Goal: Obtain resource: Download file/media

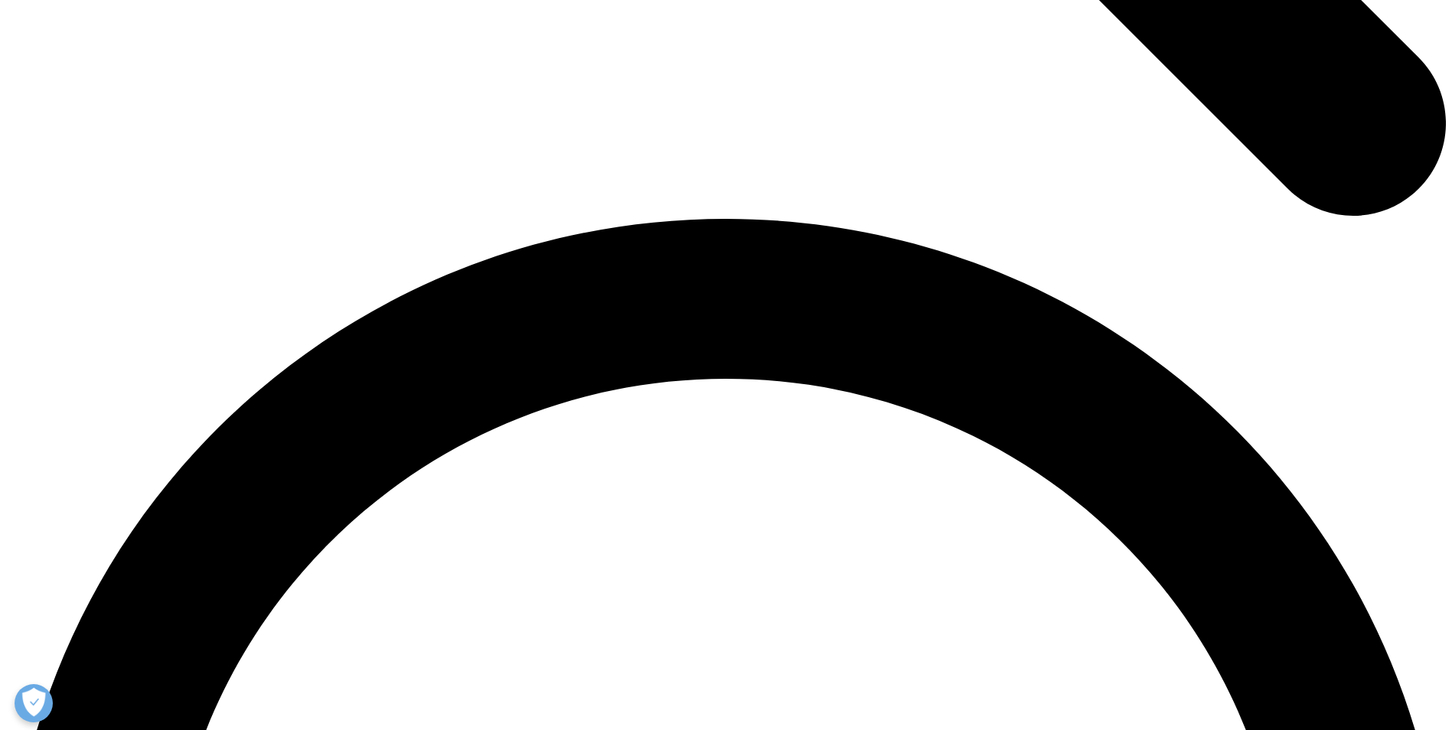
scroll to position [2756, 0]
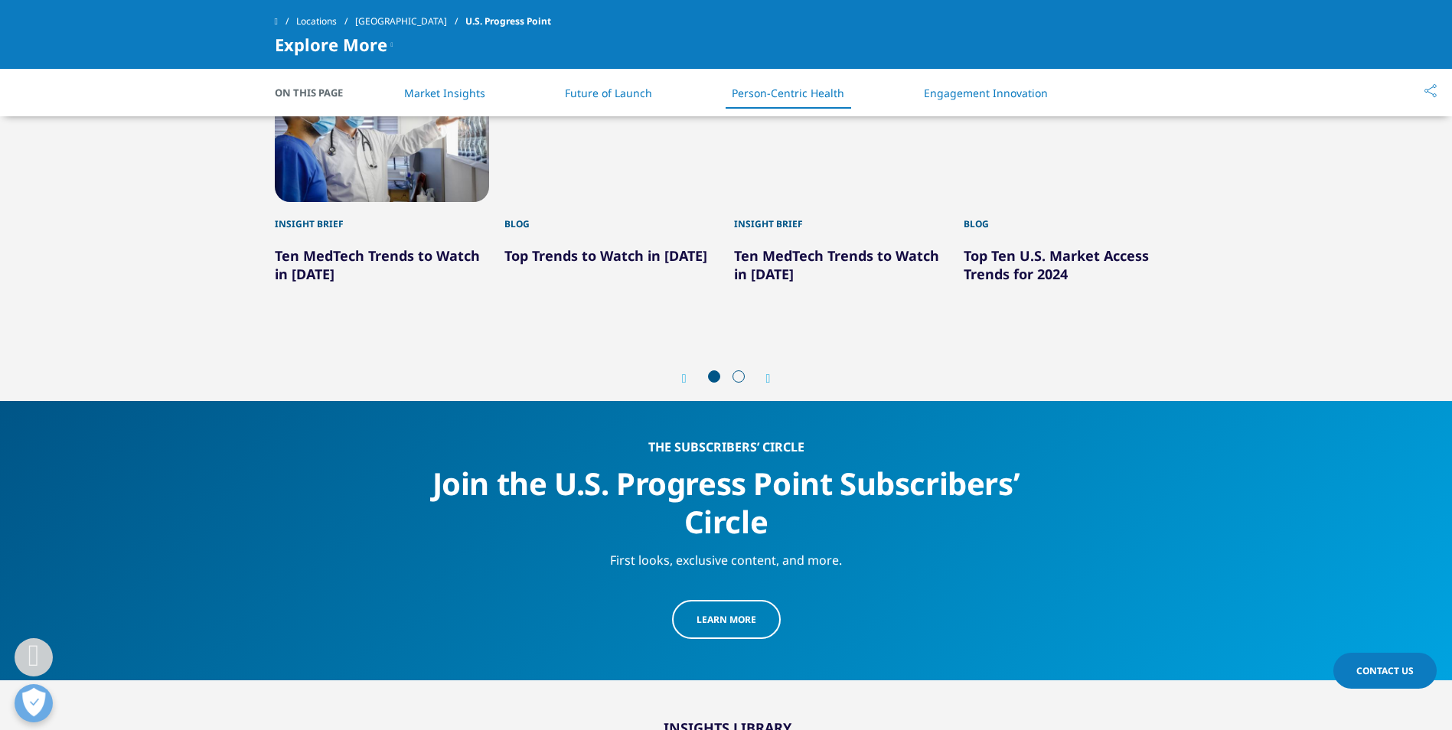
click at [762, 371] on div "Next" at bounding box center [761, 378] width 20 height 15
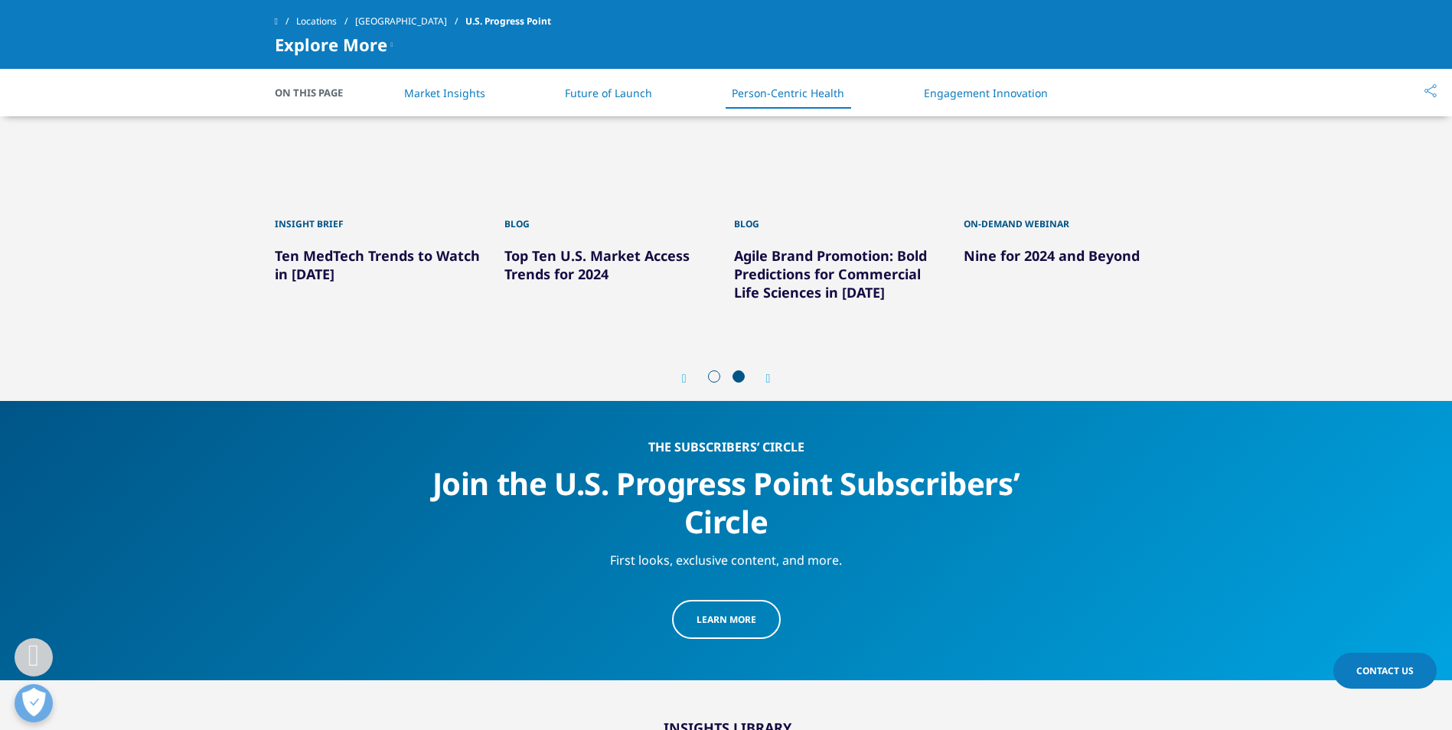
click at [682, 373] on icon "Previous slide" at bounding box center [684, 379] width 5 height 12
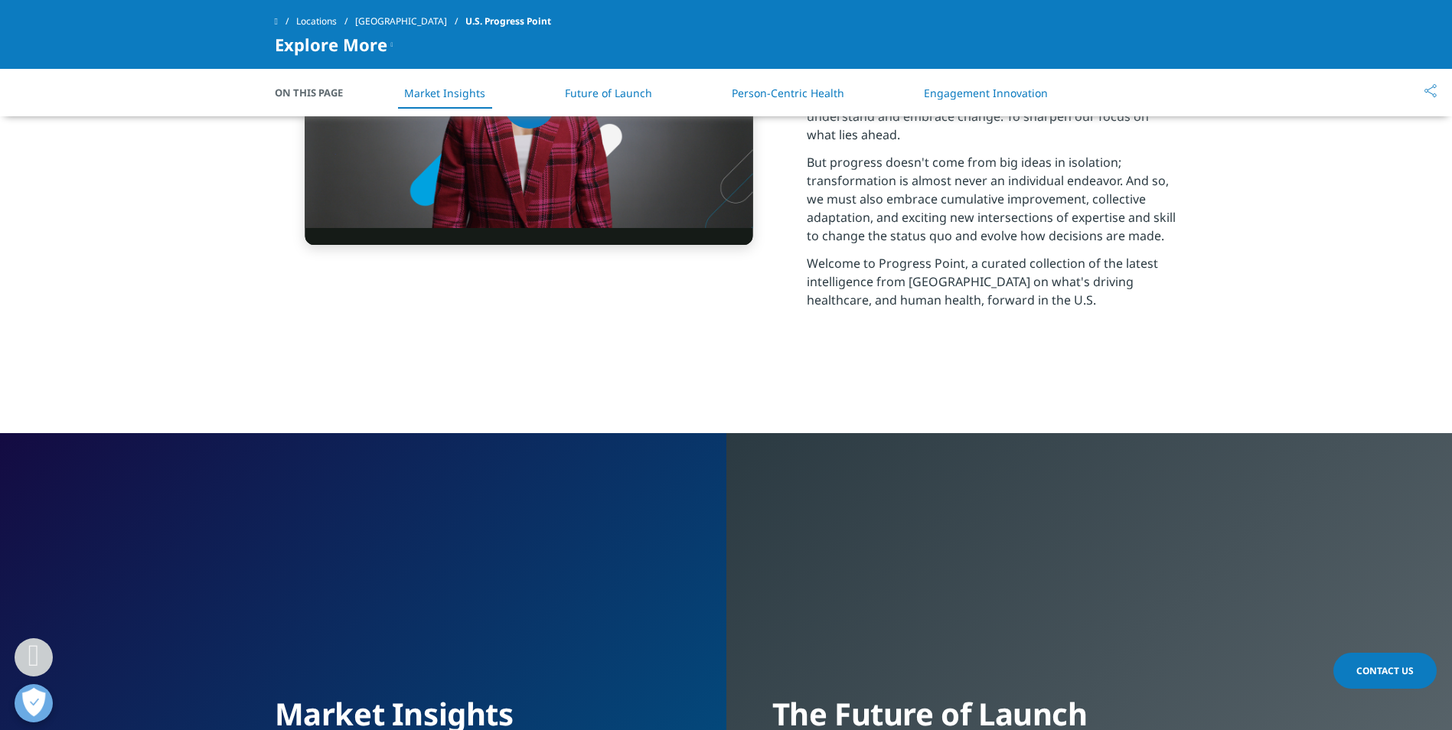
scroll to position [1301, 0]
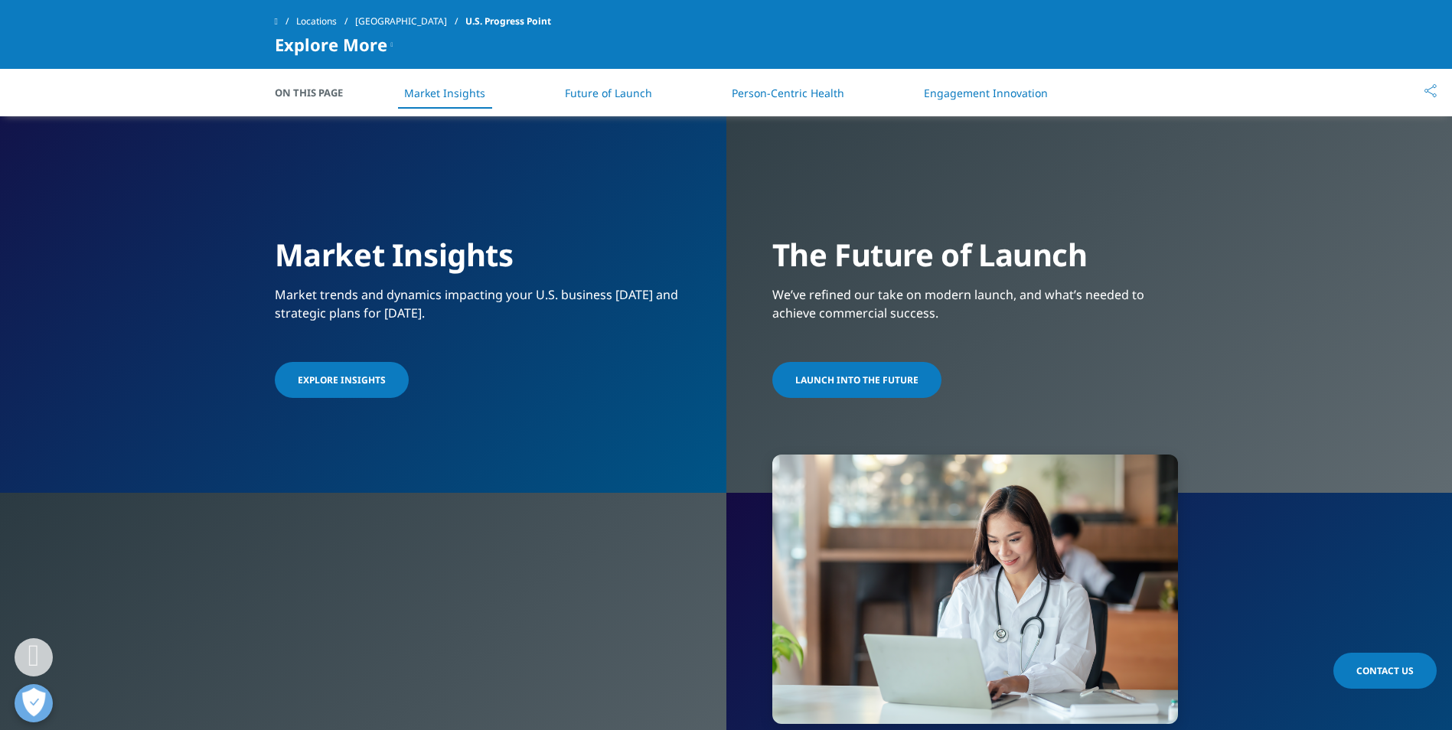
click at [377, 362] on link "EXPLORE INSIGHTS" at bounding box center [342, 380] width 134 height 36
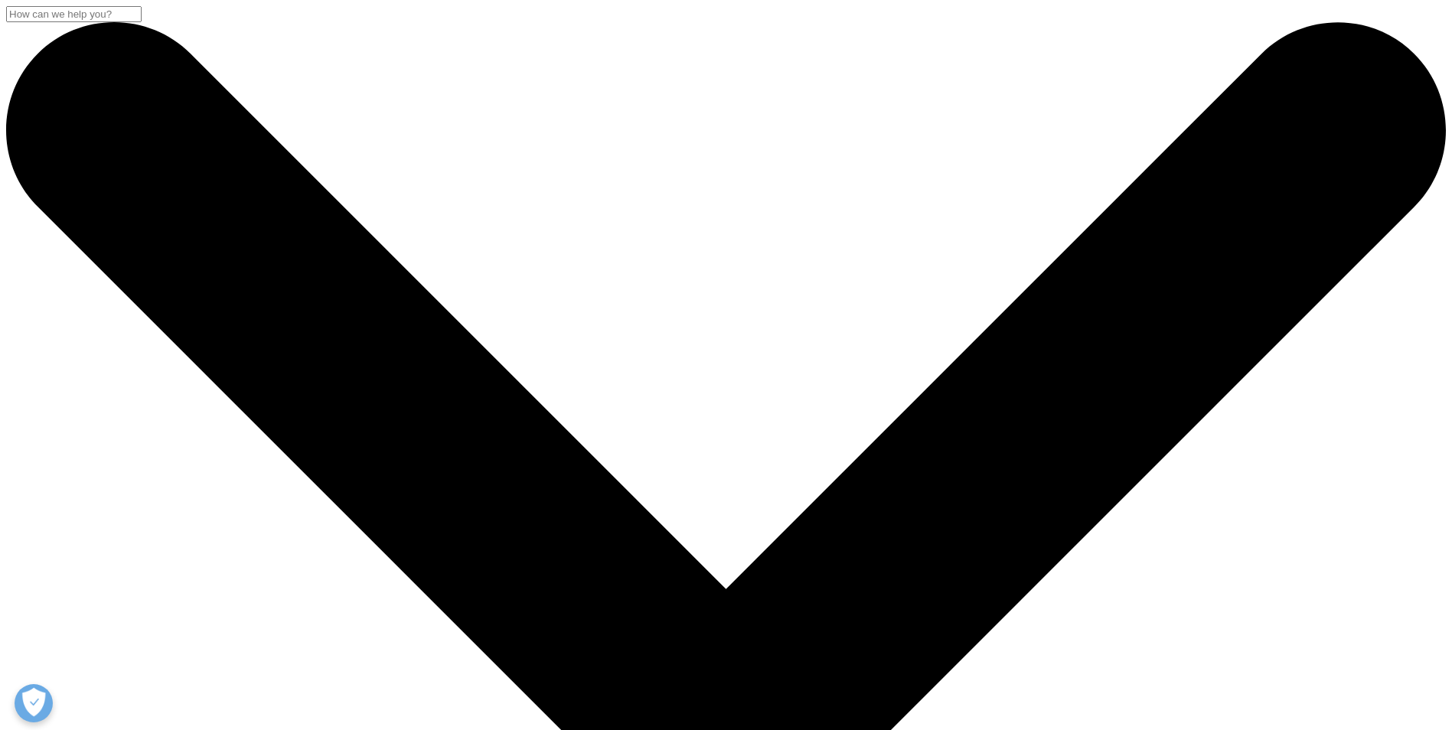
click at [142, 22] on input "Search" at bounding box center [73, 14] width 135 height 16
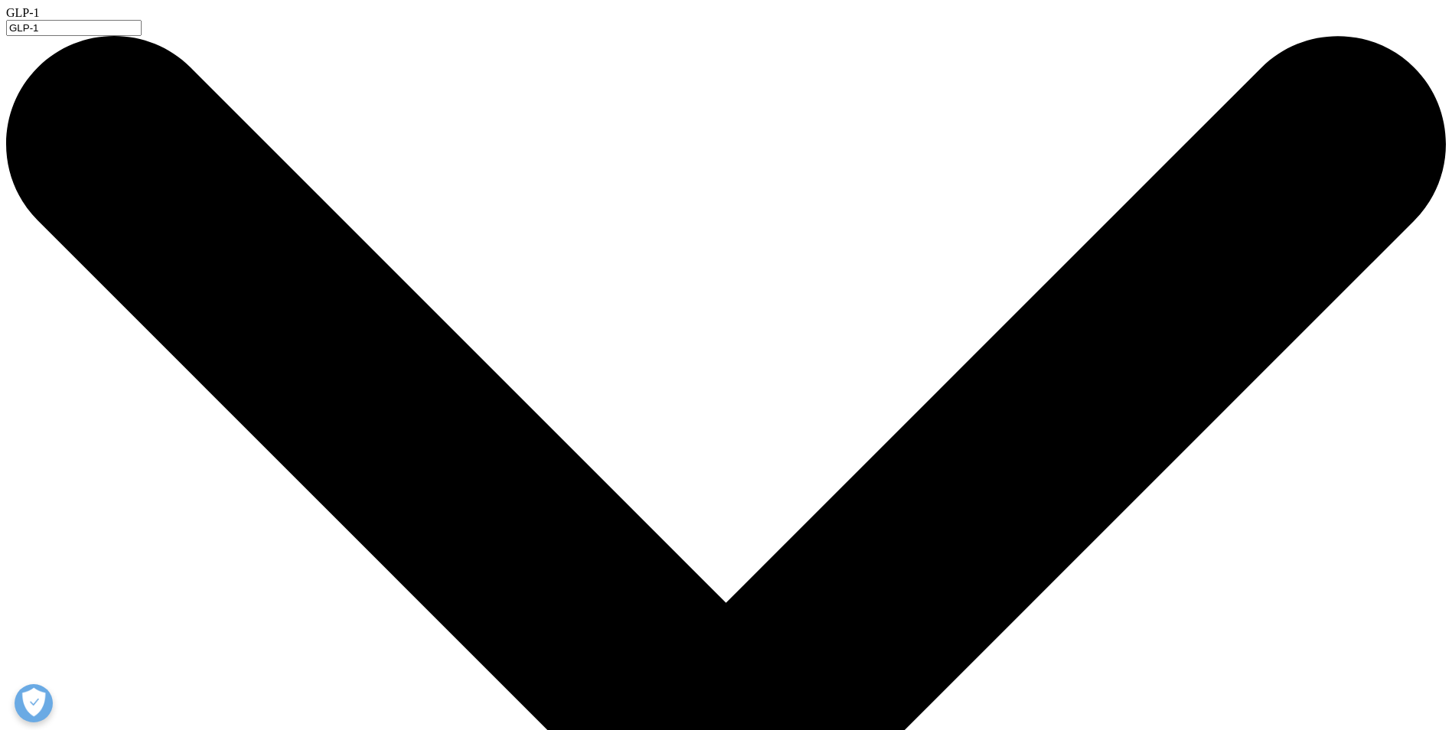
type input "GLP-1"
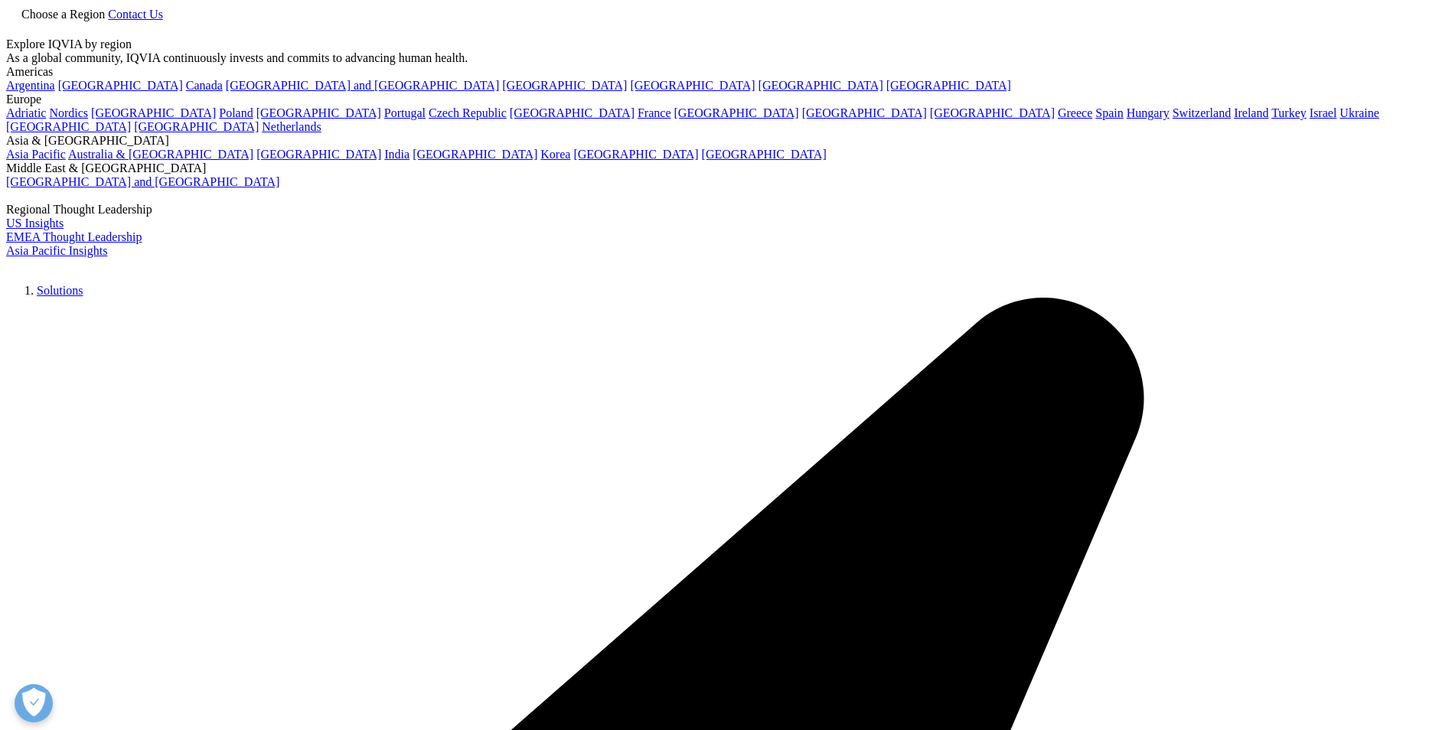
type input "glp-1 market size"
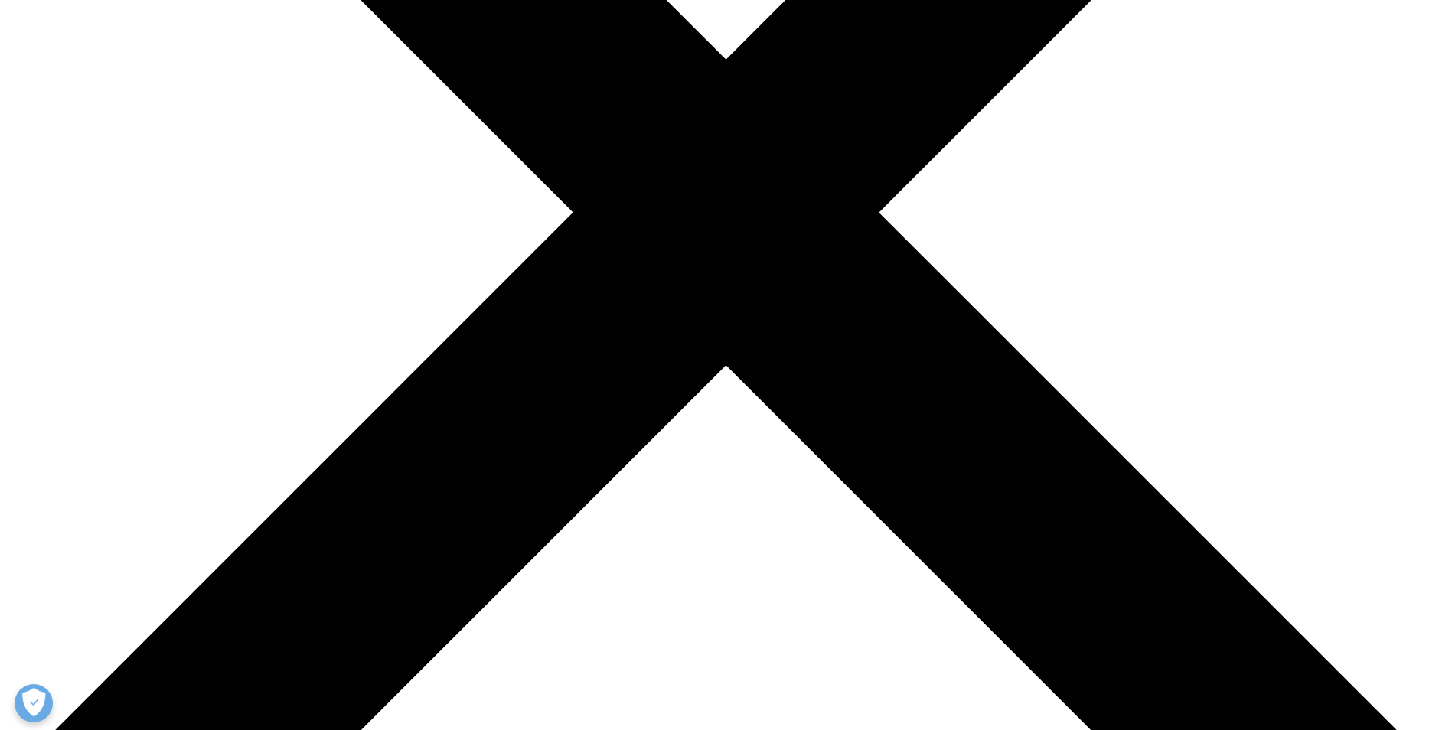
scroll to position [536, 0]
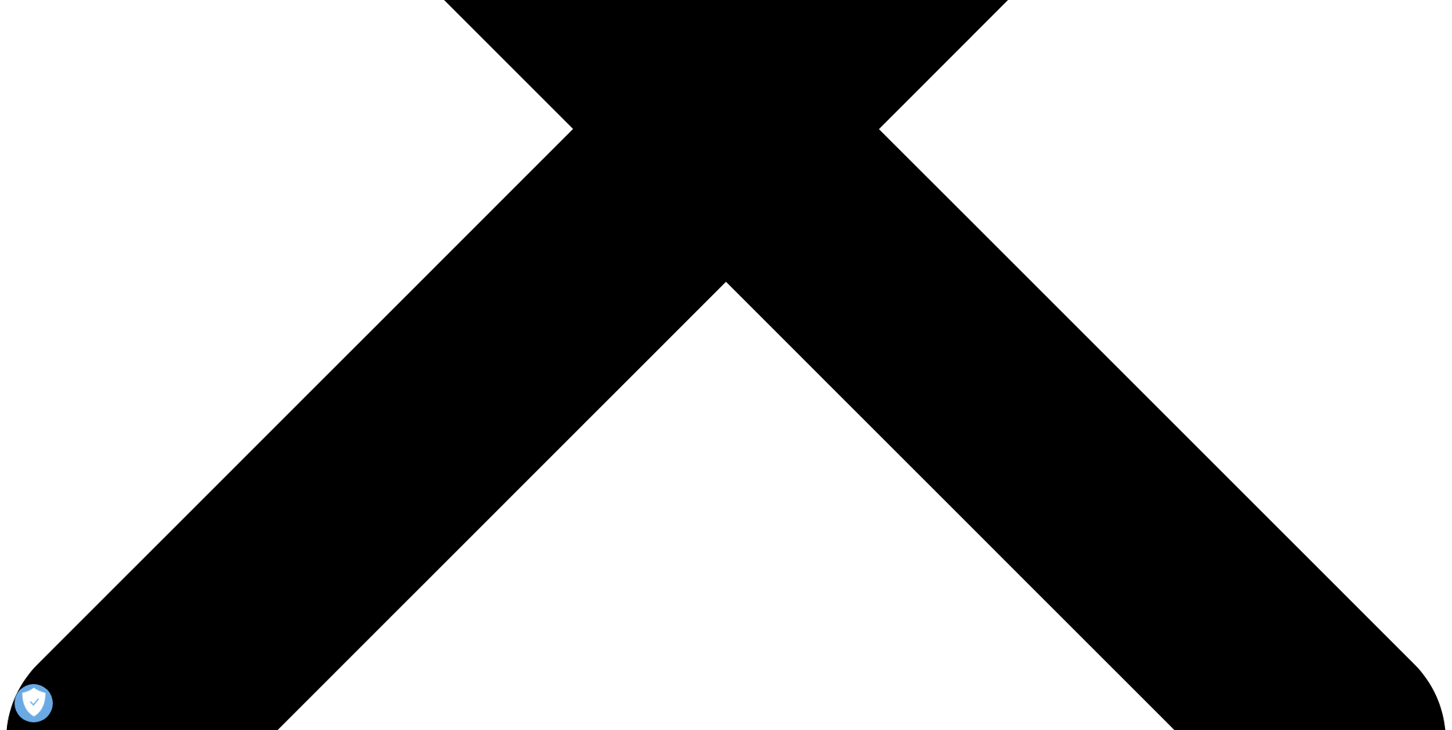
scroll to position [919, 0]
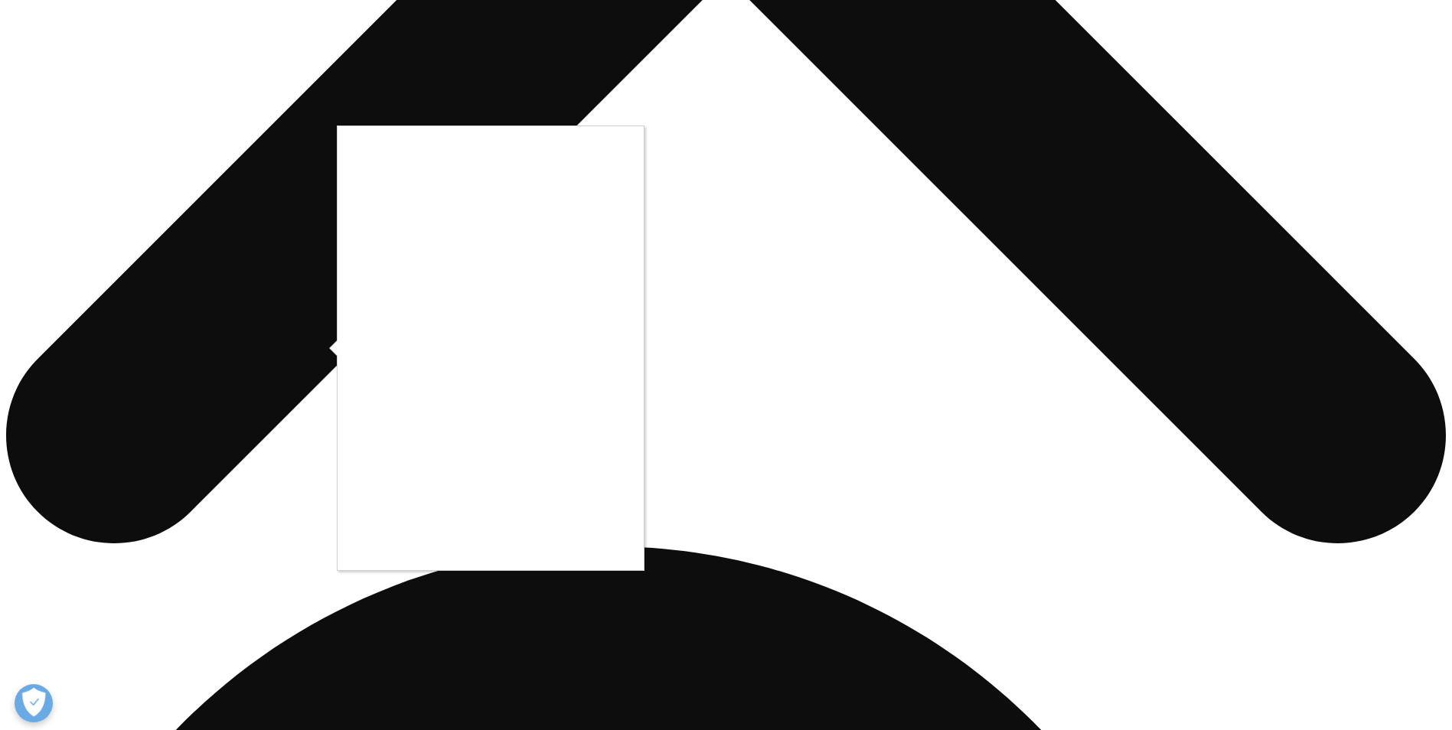
click at [857, 263] on div at bounding box center [726, 365] width 1452 height 730
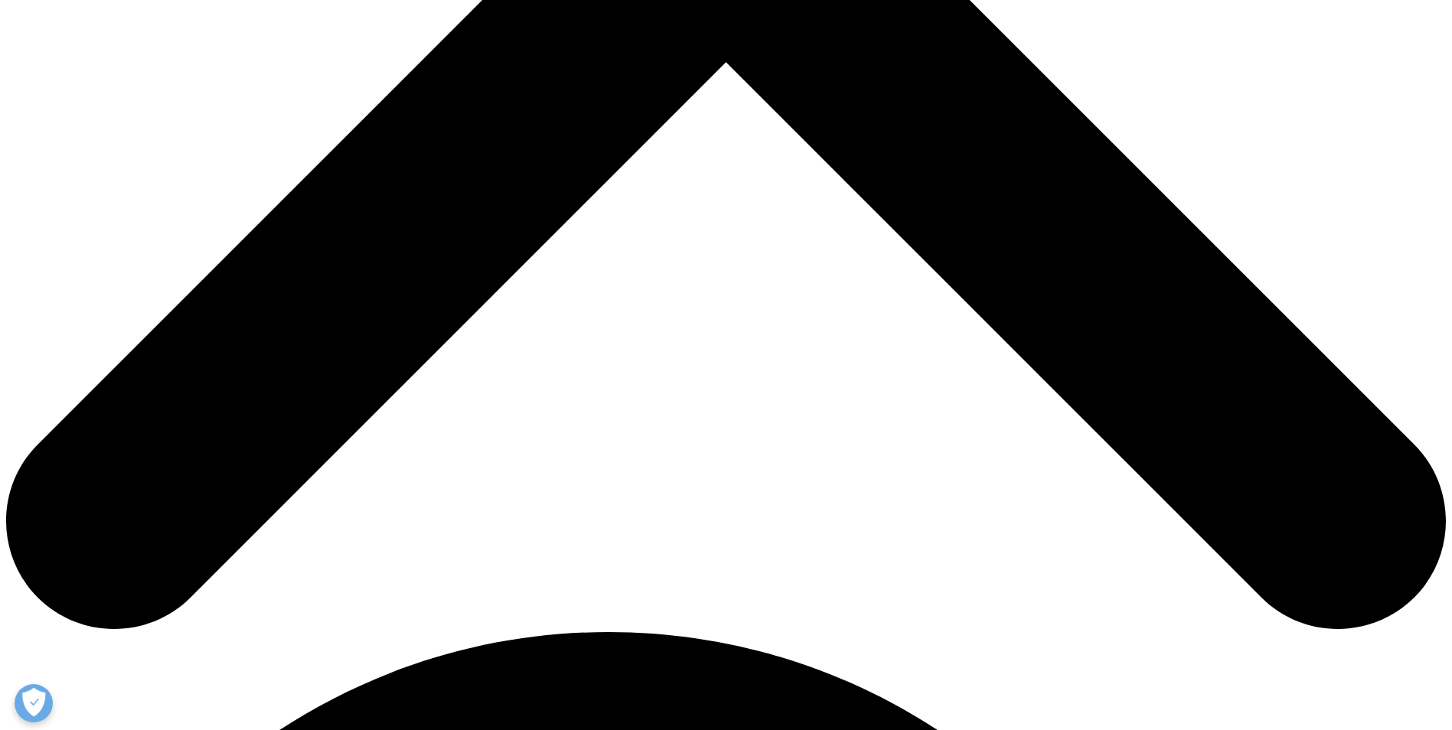
scroll to position [689, 0]
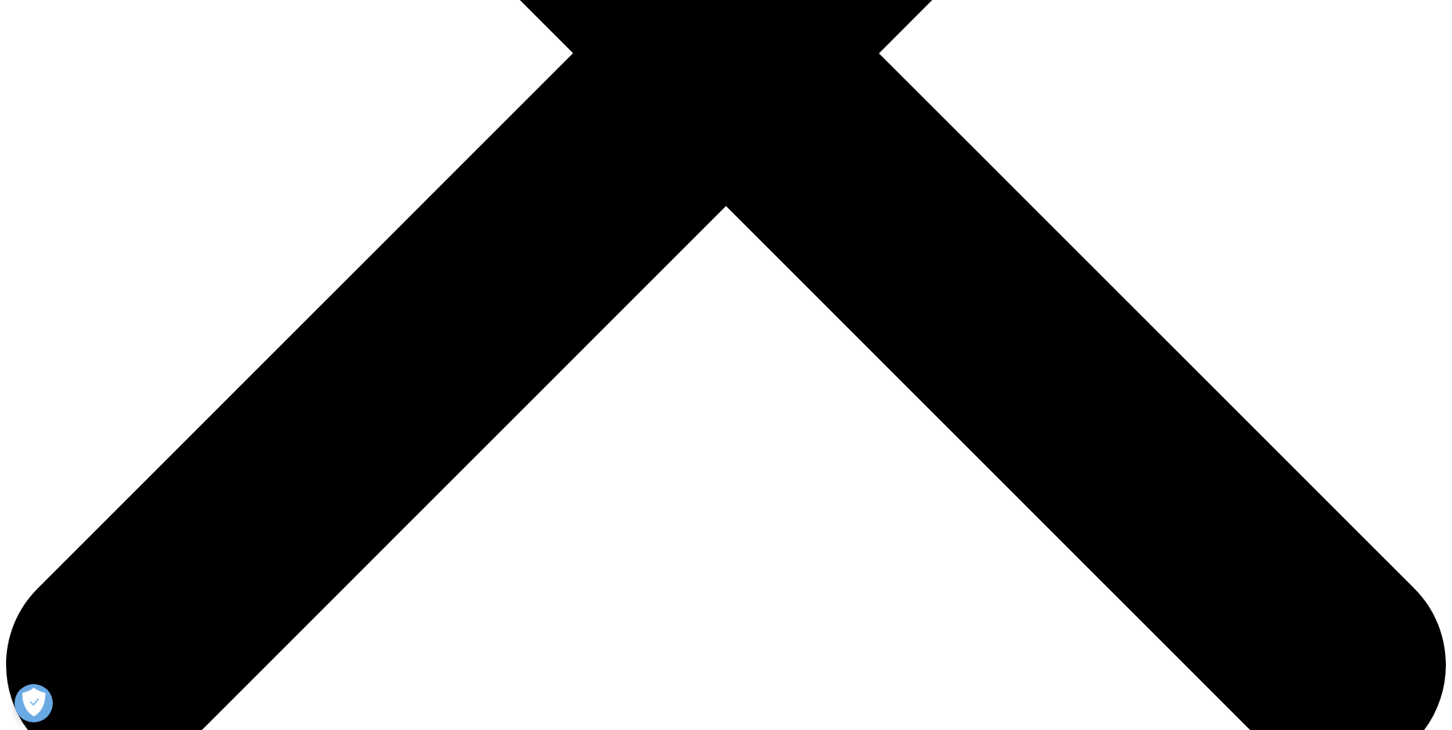
type input "Ljudmila"
type input "Silver"
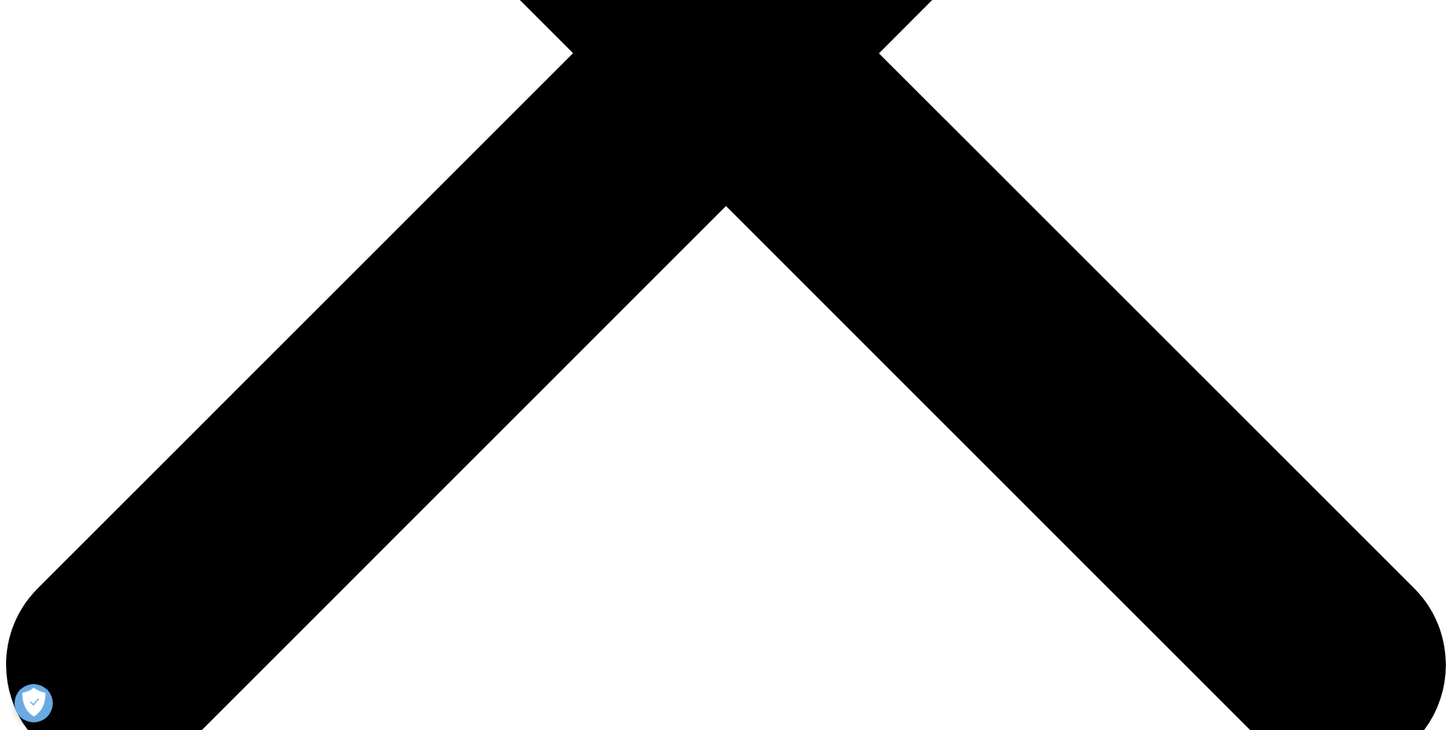
type input "LUDA.SILVER@MCKESSON.COM"
select select "[GEOGRAPHIC_DATA]"
type input "Strategy Manager"
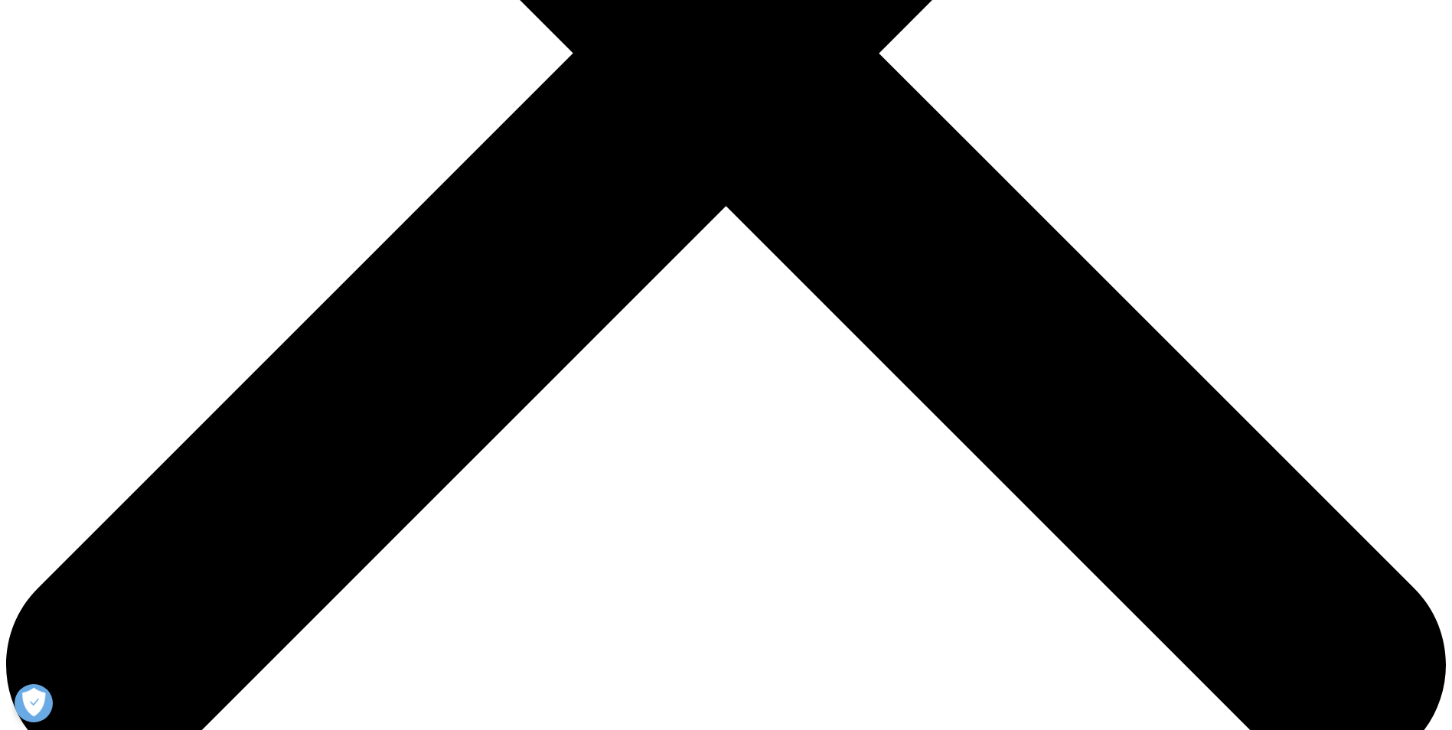
type input "ClarusONE"
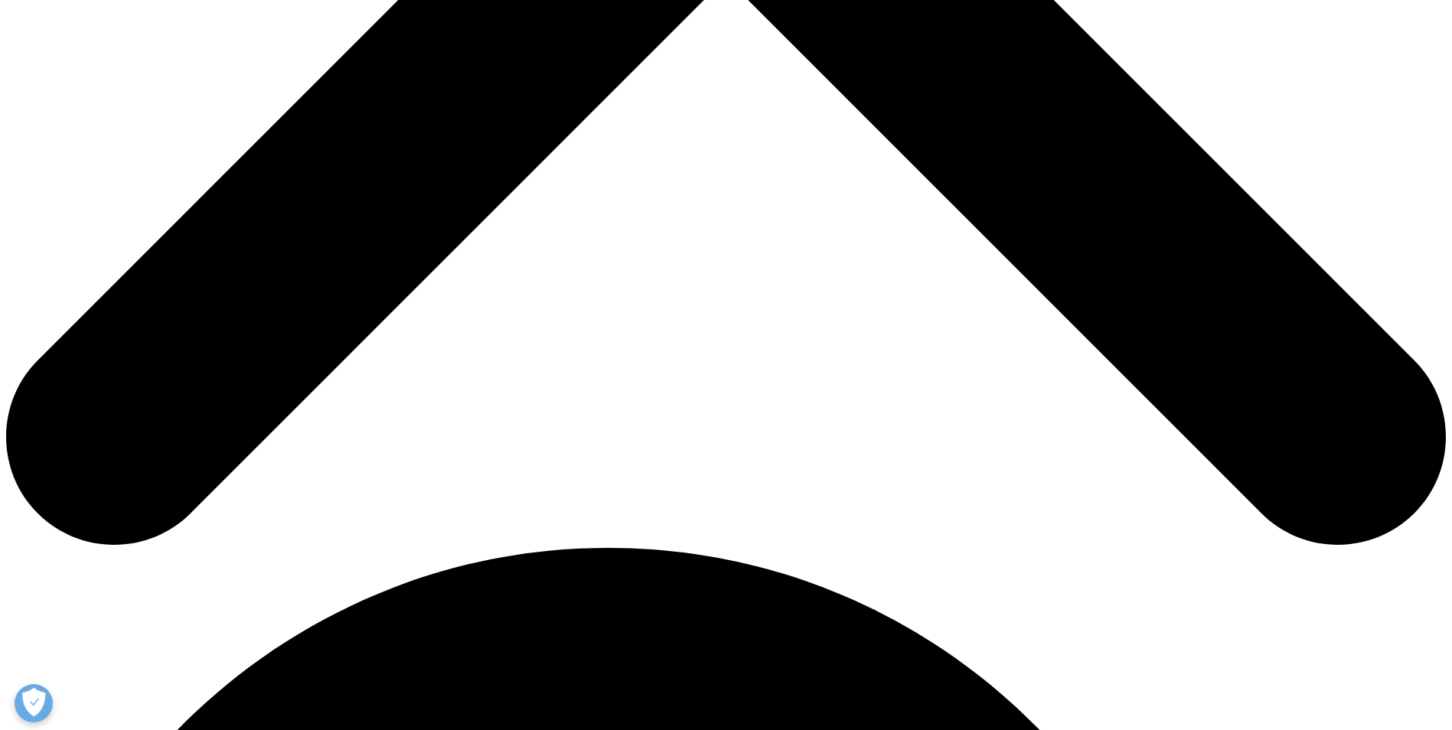
scroll to position [919, 0]
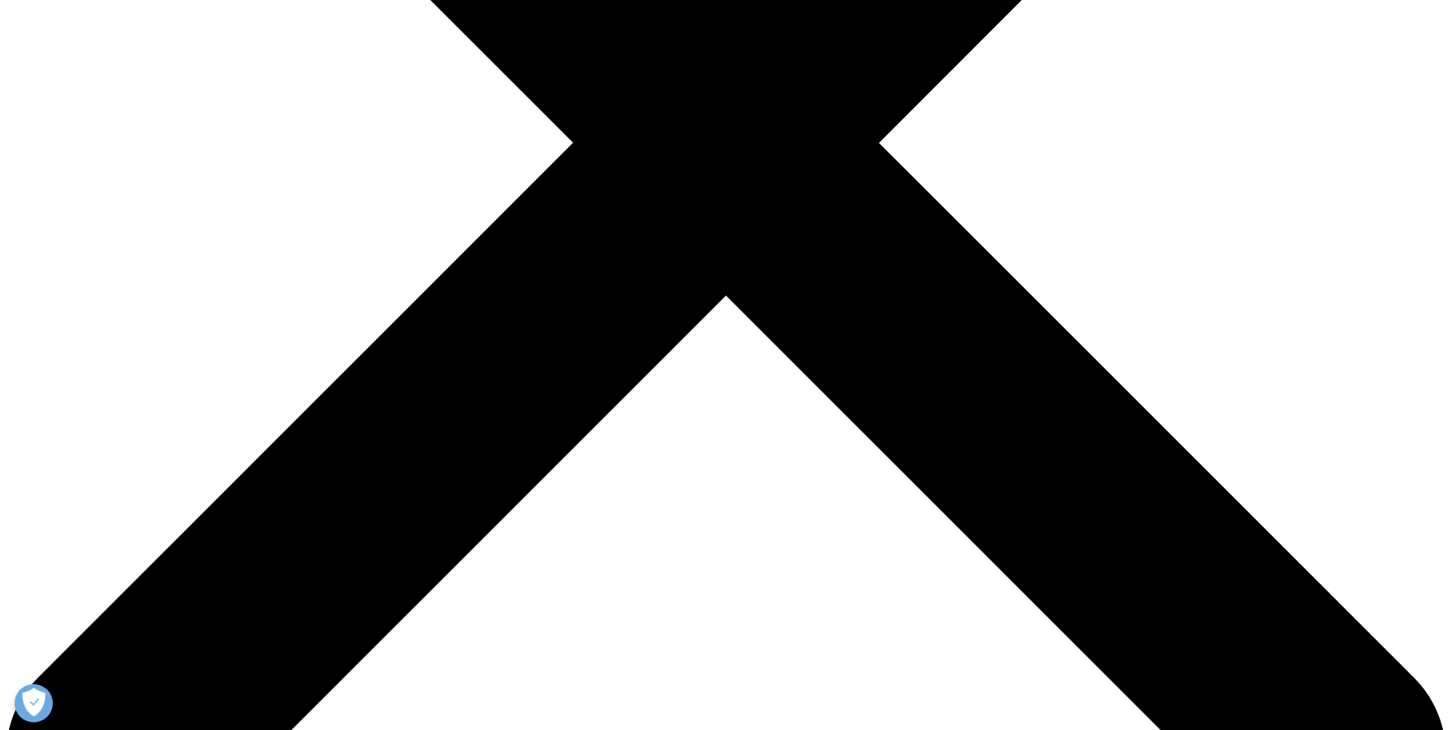
scroll to position [592, 0]
